Goal: Information Seeking & Learning: Learn about a topic

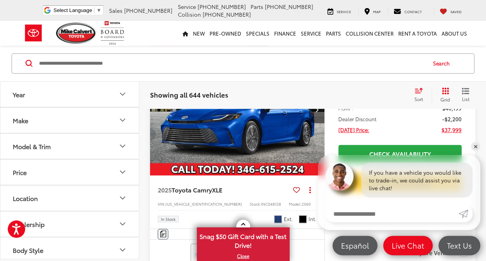
scroll to position [108, 0]
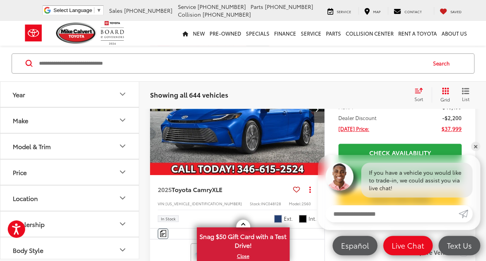
click at [67, 149] on button "Model & Trim" at bounding box center [69, 145] width 139 height 25
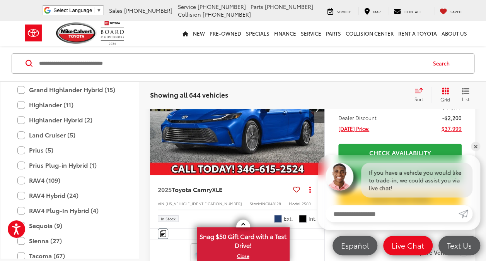
scroll to position [309, 0]
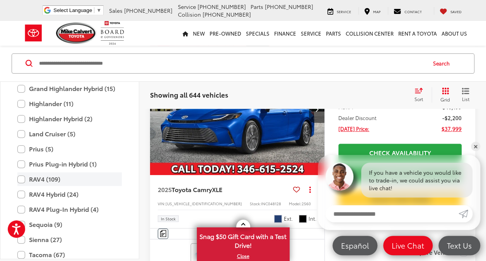
click at [25, 180] on label "RAV4 (109)" at bounding box center [69, 180] width 104 height 14
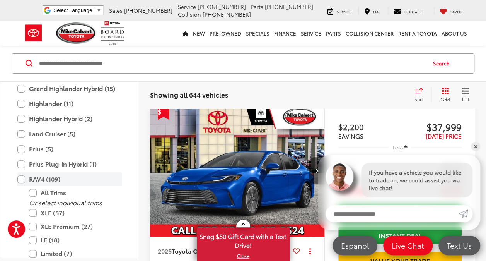
scroll to position [42, 0]
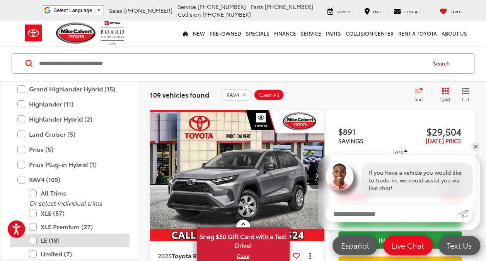
click at [34, 240] on label "LE (18)" at bounding box center [75, 240] width 93 height 14
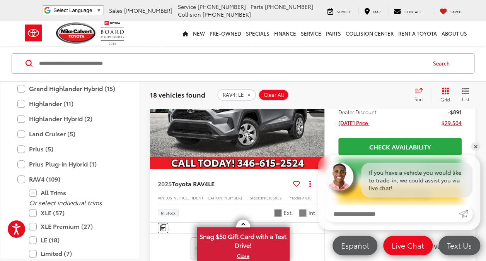
scroll to position [104, 0]
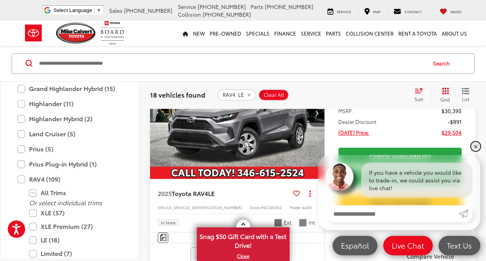
click at [476, 145] on link "✕" at bounding box center [475, 146] width 9 height 9
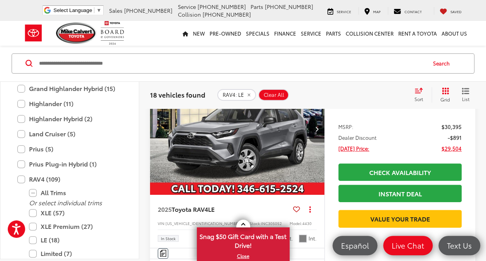
scroll to position [91, 0]
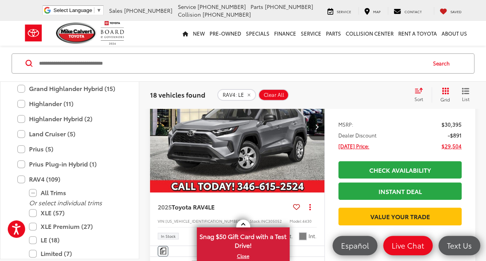
click at [282, 145] on img "2025 Toyota RAV4 LE 0" at bounding box center [238, 127] width 176 height 132
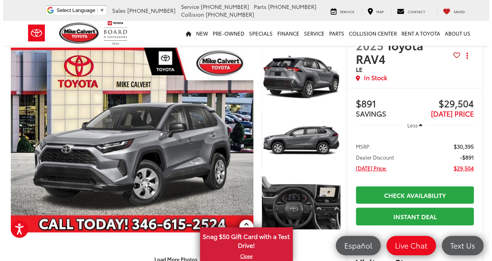
scroll to position [23, 0]
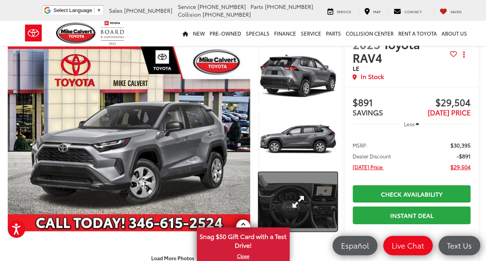
click at [267, 190] on link "Expand Photo 3" at bounding box center [298, 201] width 78 height 59
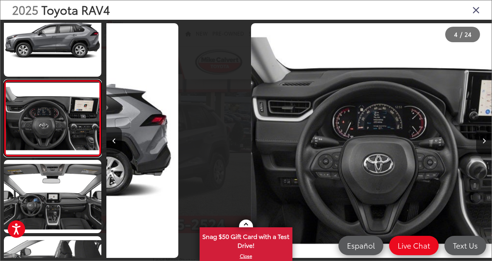
scroll to position [0, 1156]
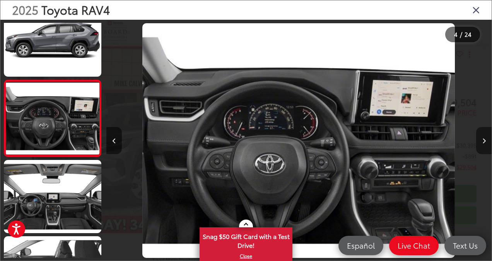
click at [486, 140] on button "Next image" at bounding box center [483, 140] width 15 height 27
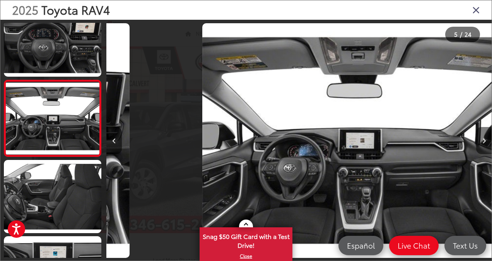
scroll to position [0, 1542]
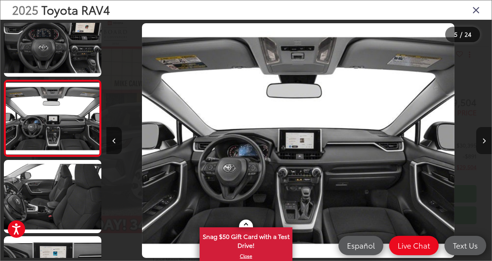
click at [486, 140] on button "Next image" at bounding box center [483, 140] width 15 height 27
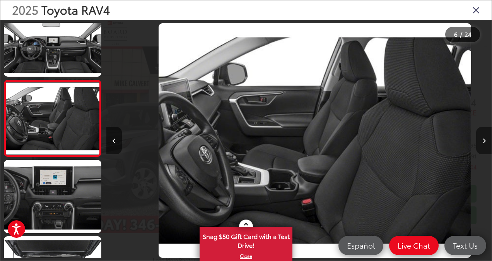
scroll to position [0, 1927]
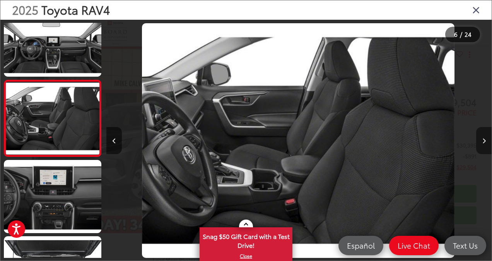
click at [486, 140] on button "Next image" at bounding box center [483, 140] width 15 height 27
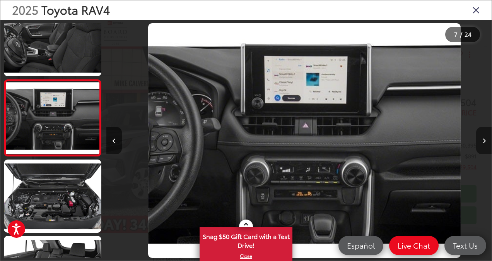
scroll to position [0, 2313]
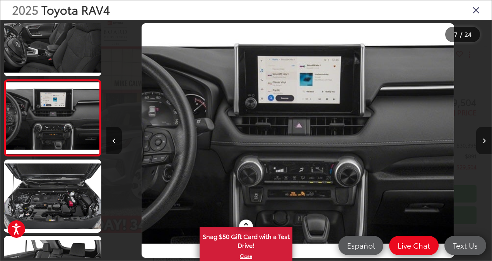
click at [486, 140] on button "Next image" at bounding box center [483, 140] width 15 height 27
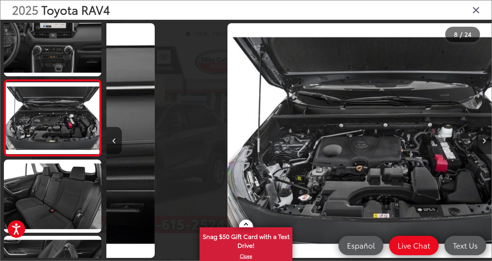
scroll to position [0, 2699]
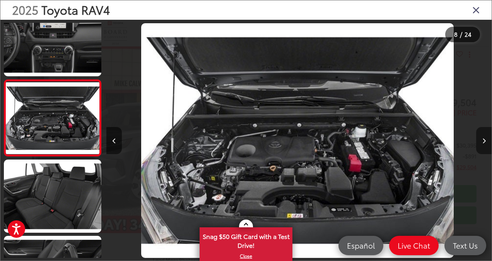
click at [486, 140] on button "Next image" at bounding box center [483, 140] width 15 height 27
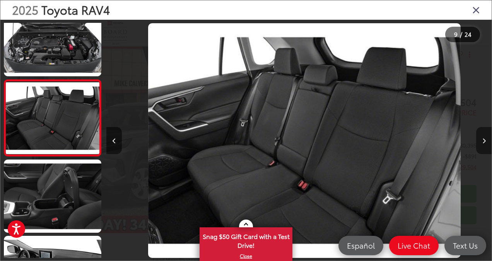
scroll to position [0, 3084]
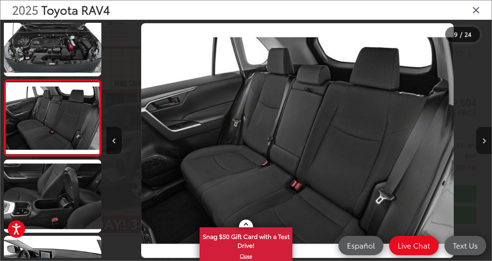
click at [486, 140] on button "Next image" at bounding box center [483, 140] width 15 height 27
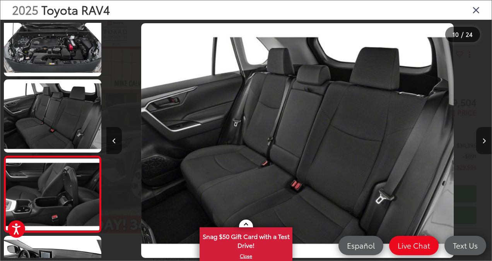
scroll to position [0, 0]
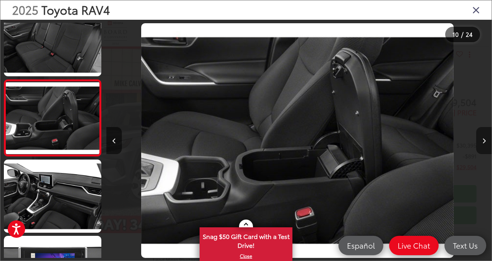
click at [486, 140] on button "Next image" at bounding box center [483, 140] width 15 height 27
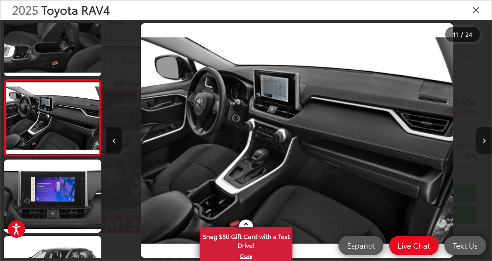
click at [486, 140] on button "Next image" at bounding box center [483, 140] width 15 height 27
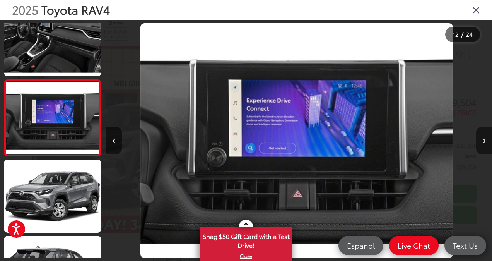
click at [486, 140] on button "Next image" at bounding box center [483, 140] width 15 height 27
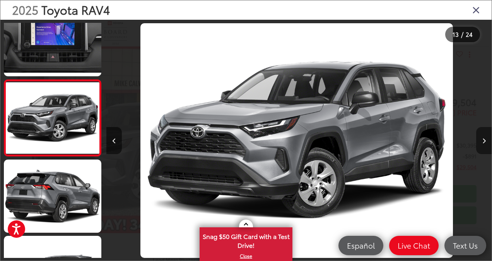
click at [486, 140] on button "Next image" at bounding box center [483, 140] width 15 height 27
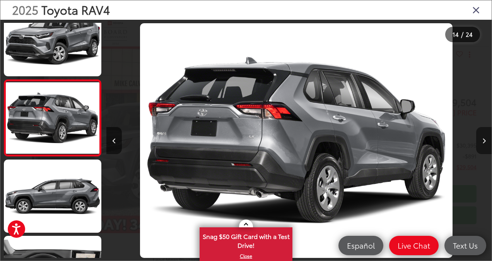
click at [486, 140] on button "Next image" at bounding box center [483, 140] width 15 height 27
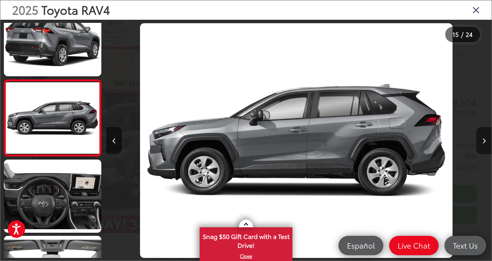
click at [486, 140] on button "Next image" at bounding box center [483, 140] width 15 height 27
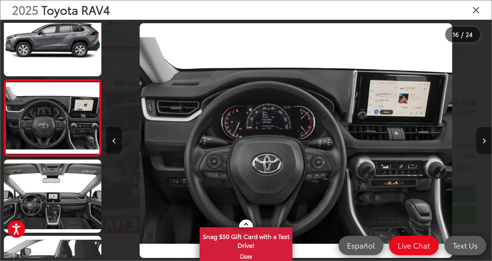
click at [486, 140] on button "Next image" at bounding box center [483, 140] width 15 height 27
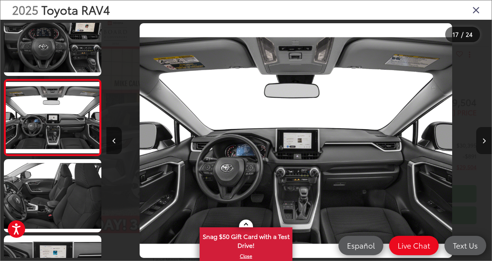
click at [486, 140] on button "Next image" at bounding box center [483, 140] width 15 height 27
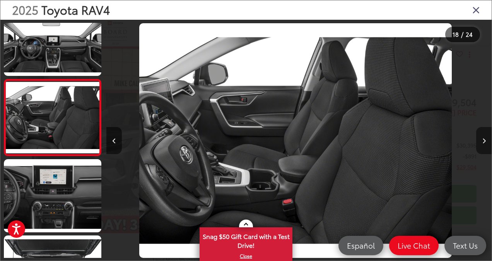
click at [486, 140] on button "Next image" at bounding box center [483, 140] width 15 height 27
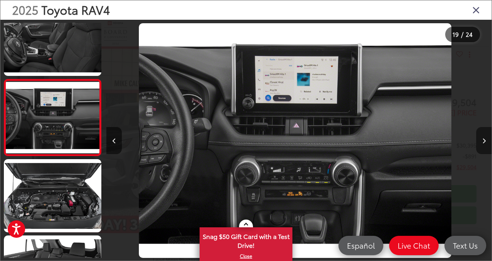
click at [486, 140] on button "Next image" at bounding box center [483, 140] width 15 height 27
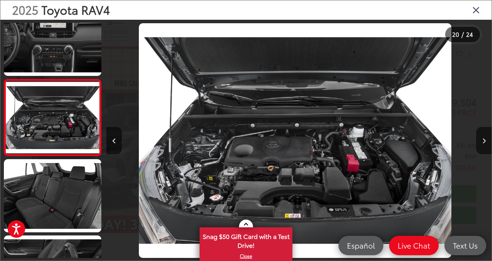
click at [477, 8] on icon "Close gallery" at bounding box center [476, 10] width 8 height 10
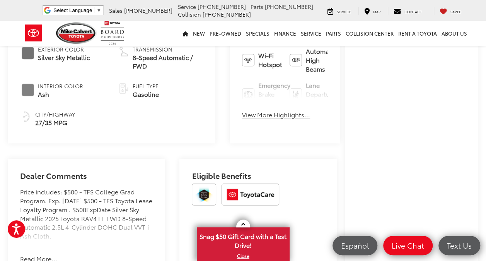
click at [474, 188] on div "Buy $891 SAVINGS $29,504 [DATE] PRICE Less MSRP: $30,395 Dealer Discount -$891 …" at bounding box center [411, 89] width 133 height 664
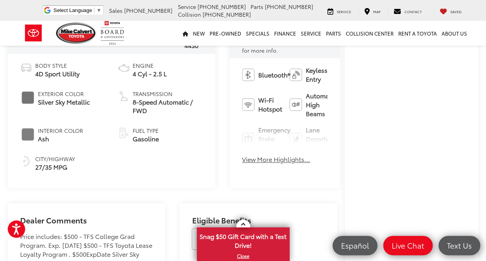
scroll to position [312, 0]
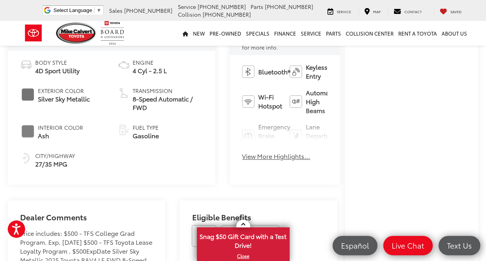
click at [242, 152] on button "View More Highlights..." at bounding box center [276, 156] width 68 height 9
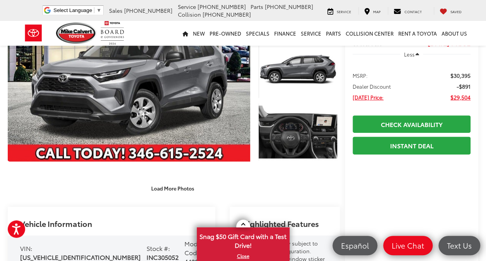
scroll to position [94, 0]
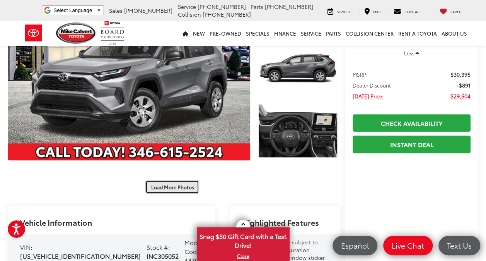
click at [153, 180] on button "Load More Photos" at bounding box center [172, 187] width 54 height 14
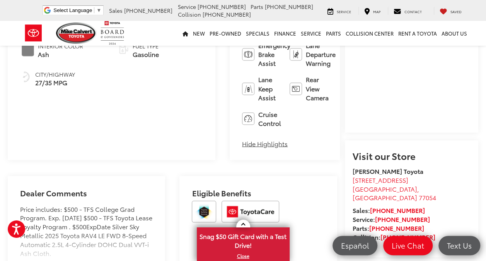
scroll to position [642, 0]
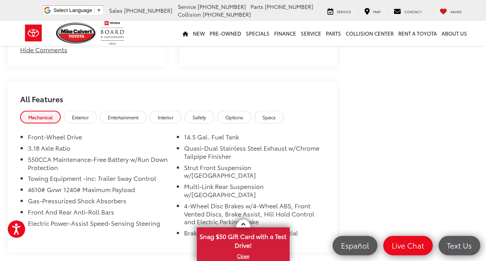
scroll to position [880, 0]
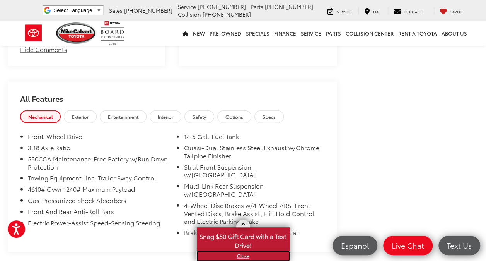
click at [244, 256] on link "X" at bounding box center [243, 255] width 91 height 9
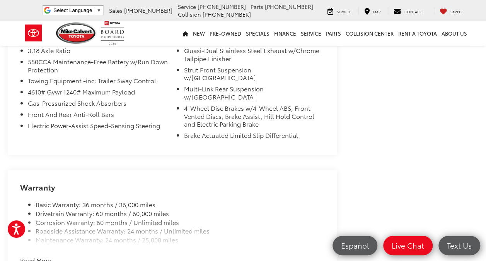
scroll to position [978, 0]
click at [43, 255] on button "Read More..." at bounding box center [38, 259] width 37 height 9
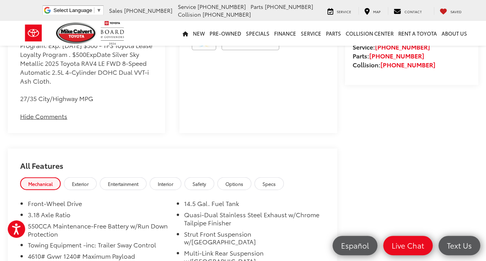
scroll to position [813, 0]
click at [239, 180] on span "Options" at bounding box center [235, 183] width 18 height 7
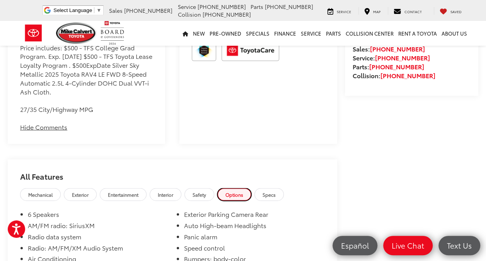
scroll to position [802, 0]
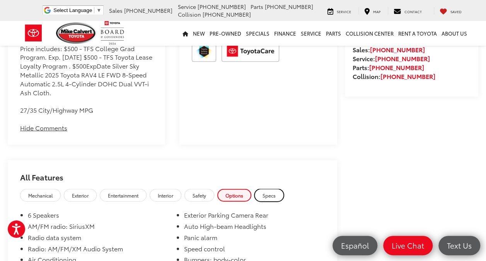
click at [272, 192] on span "Specs" at bounding box center [269, 195] width 13 height 7
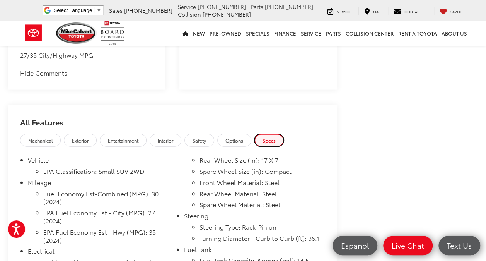
scroll to position [856, 0]
click at [236, 138] on span "Options" at bounding box center [235, 141] width 18 height 7
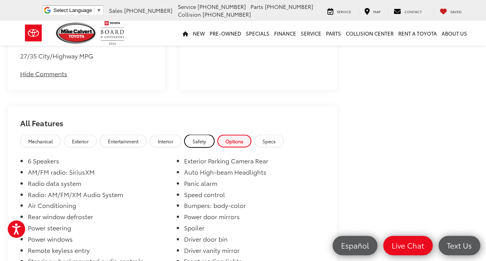
click at [206, 138] on span "Safety" at bounding box center [200, 141] width 14 height 7
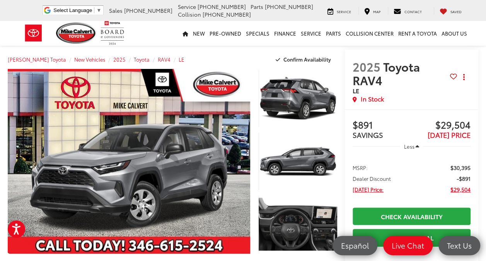
scroll to position [0, 0]
